Goal: Task Accomplishment & Management: Use online tool/utility

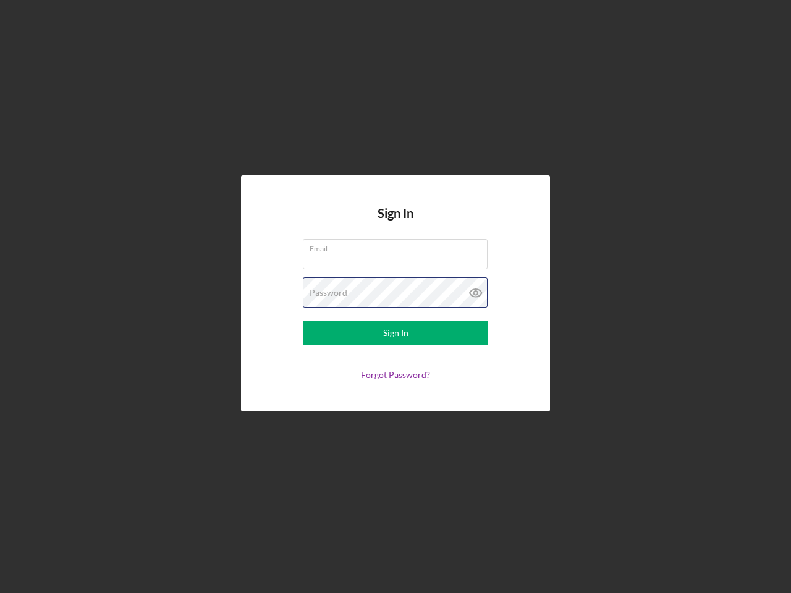
click at [396, 297] on div "Password" at bounding box center [395, 292] width 185 height 31
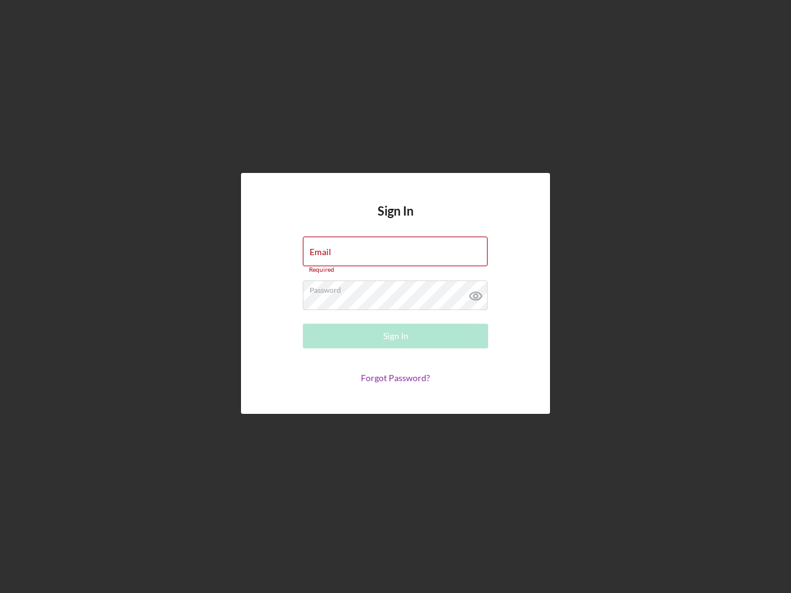
click at [476, 293] on icon at bounding box center [475, 296] width 31 height 31
